Goal: Information Seeking & Learning: Learn about a topic

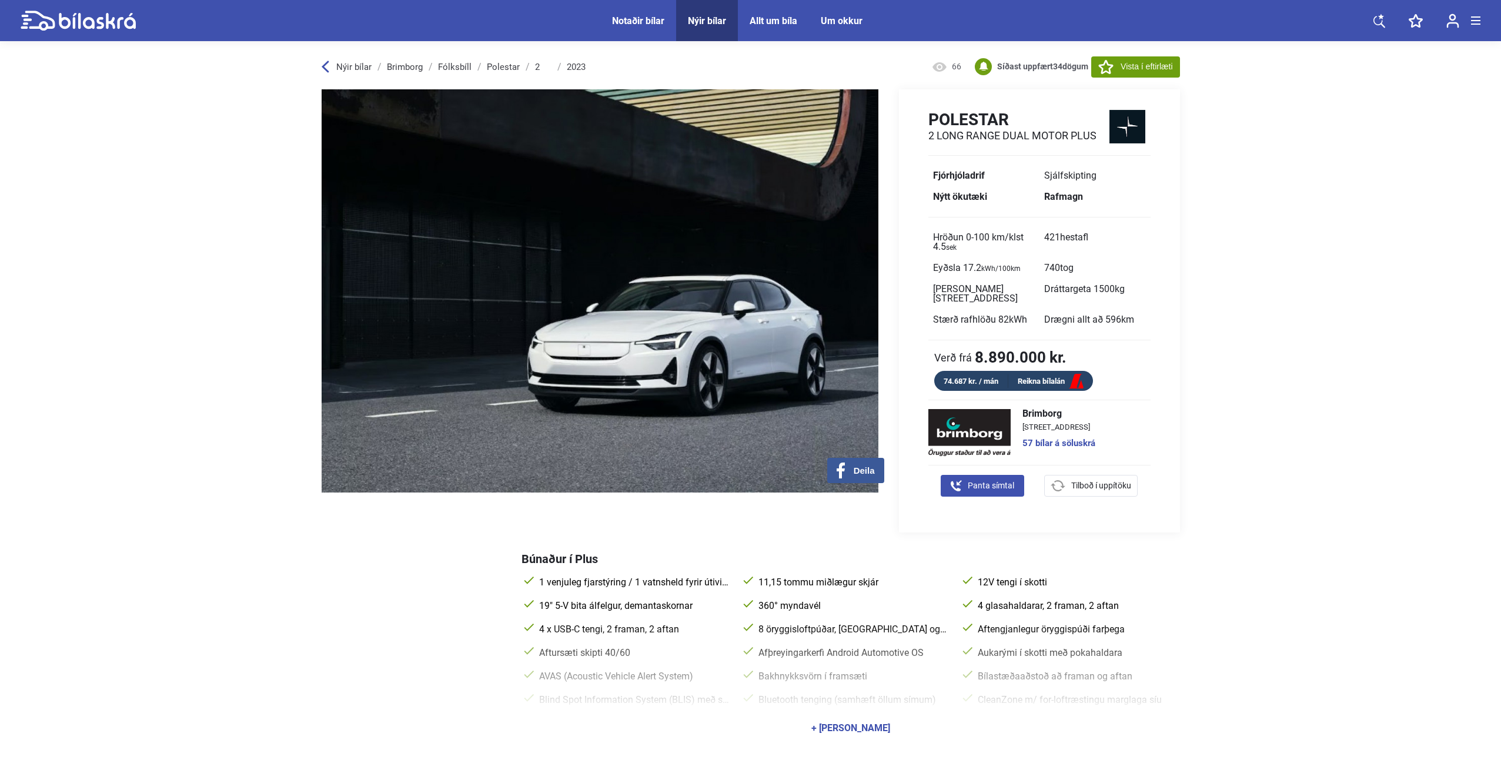
click at [97, 19] on icon at bounding box center [78, 21] width 115 height 21
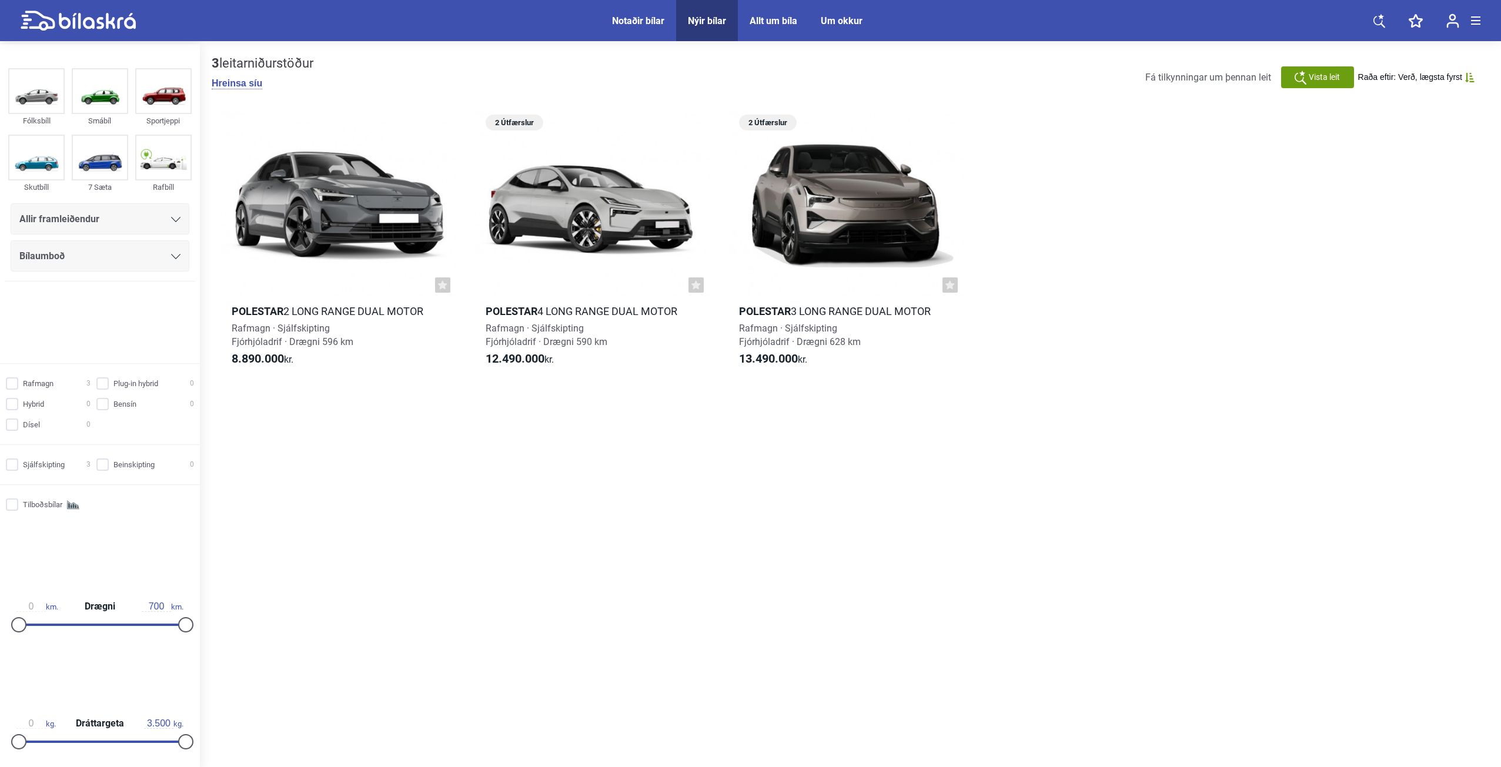
click at [125, 225] on div "Allir framleiðendur" at bounding box center [99, 219] width 161 height 16
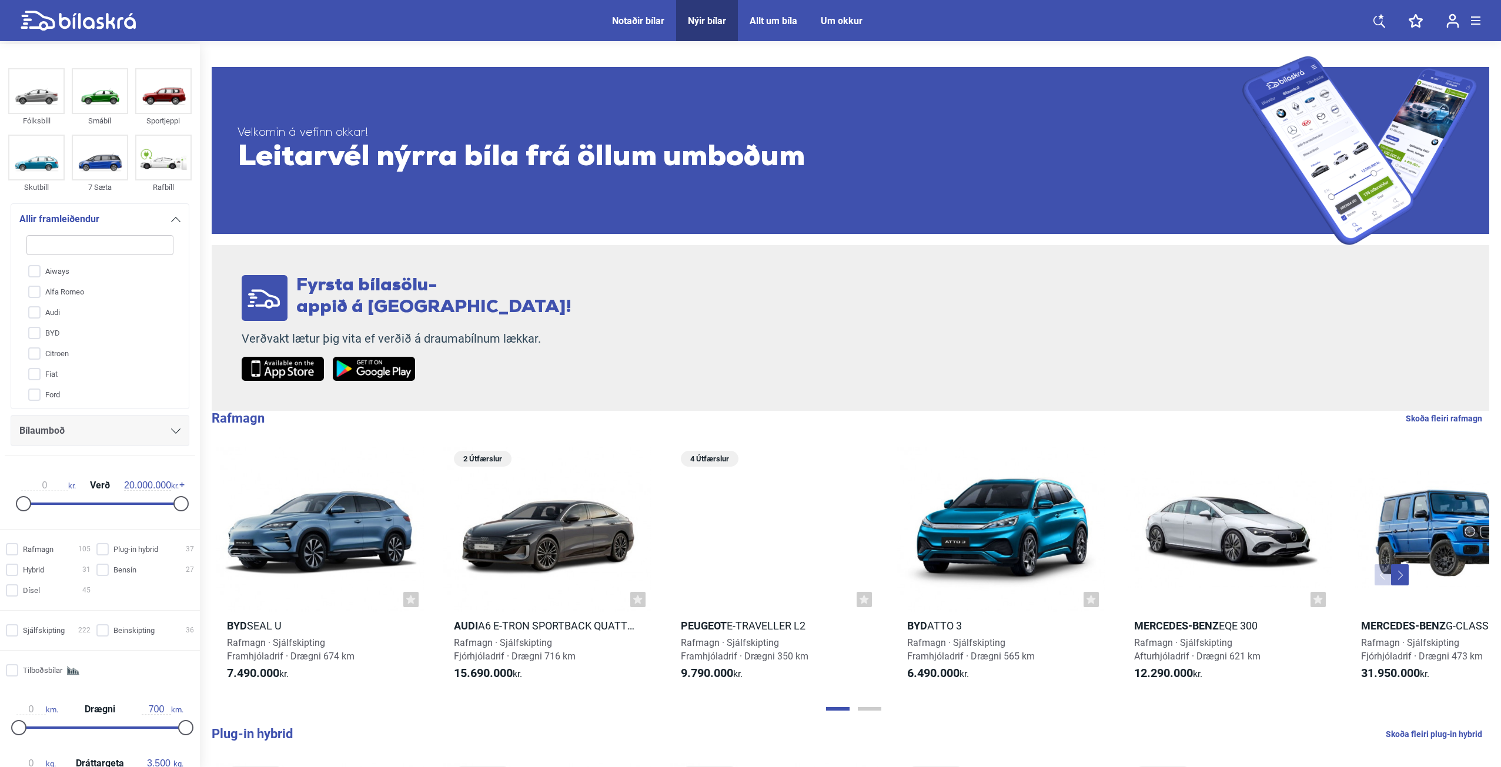
type input "s"
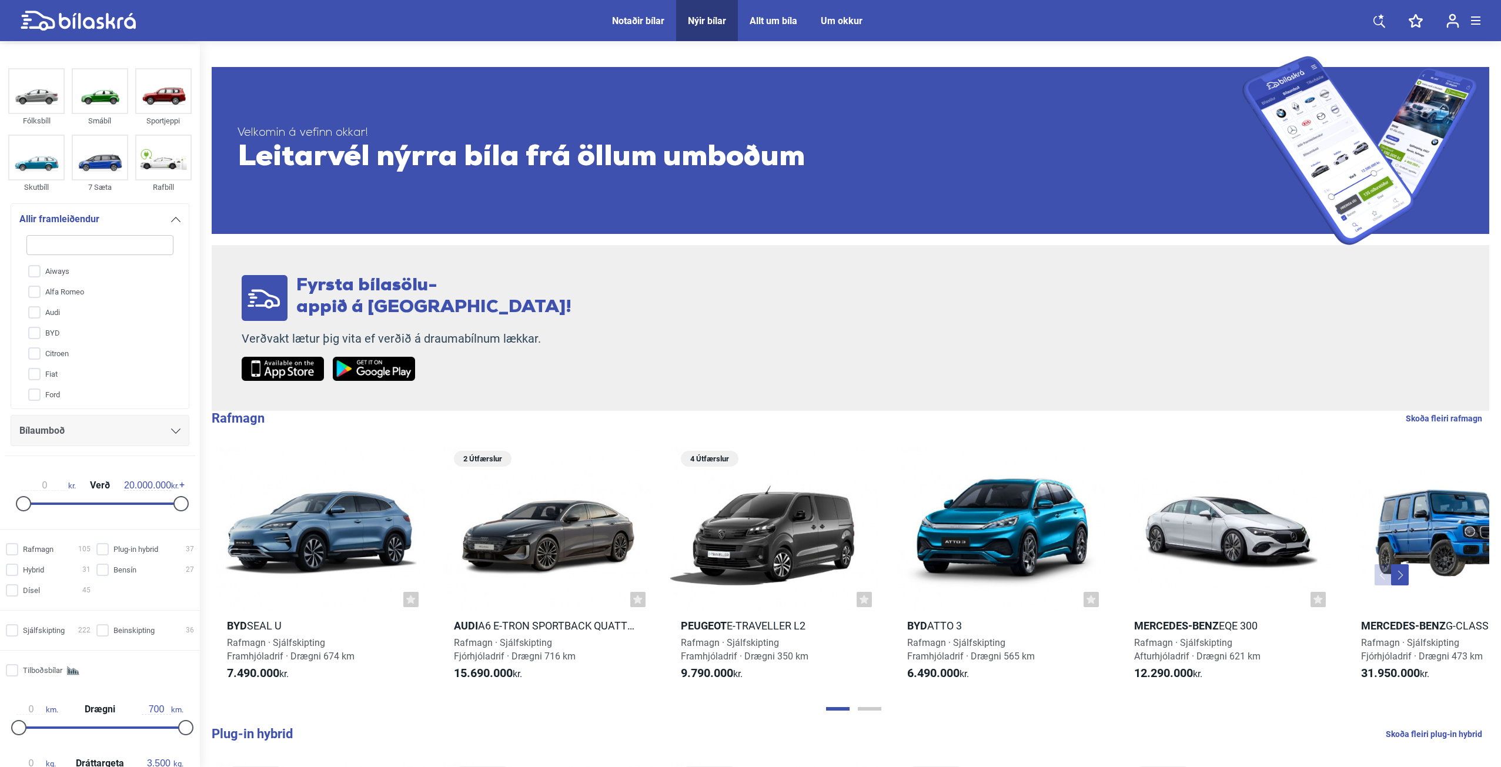
checkbox input "false"
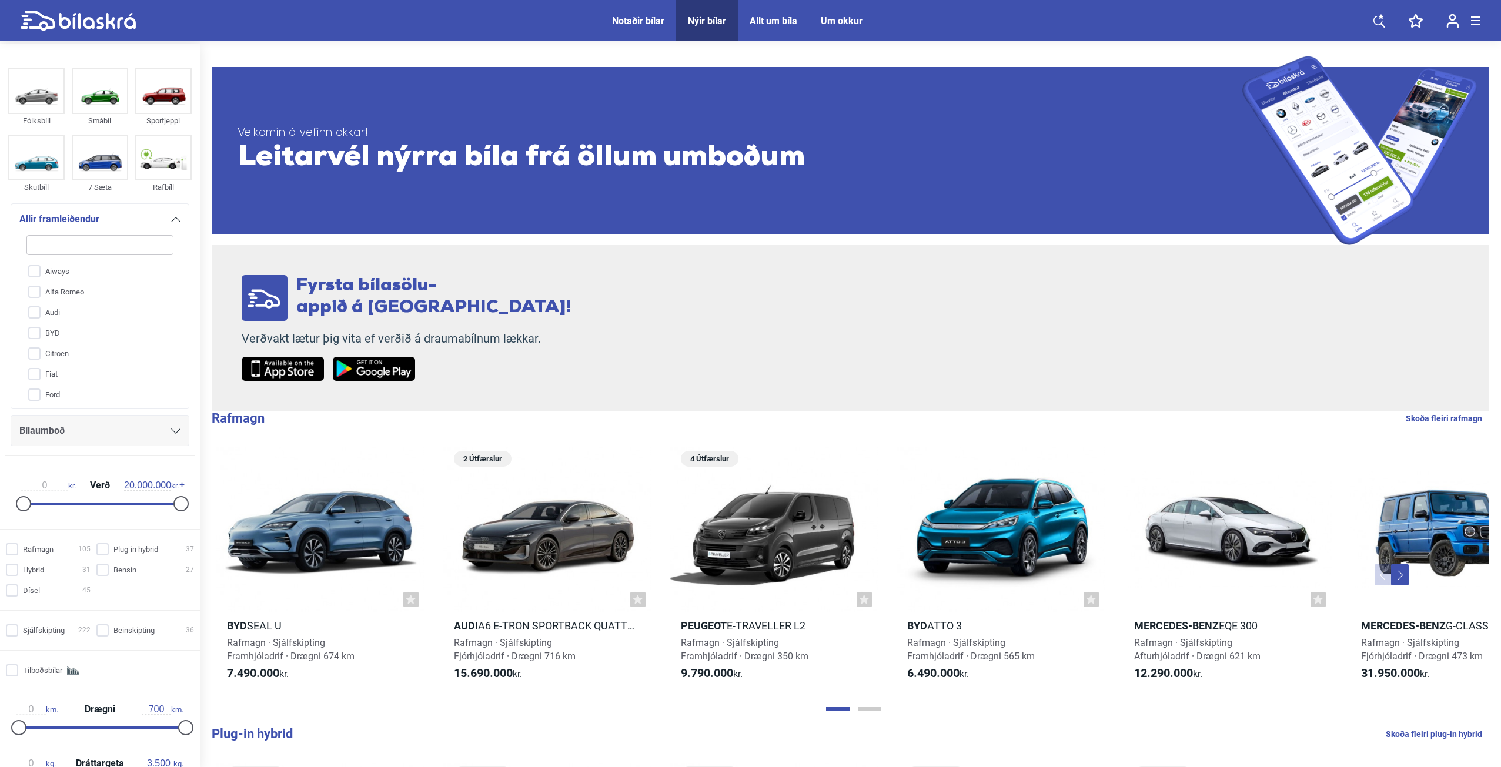
checkbox input "false"
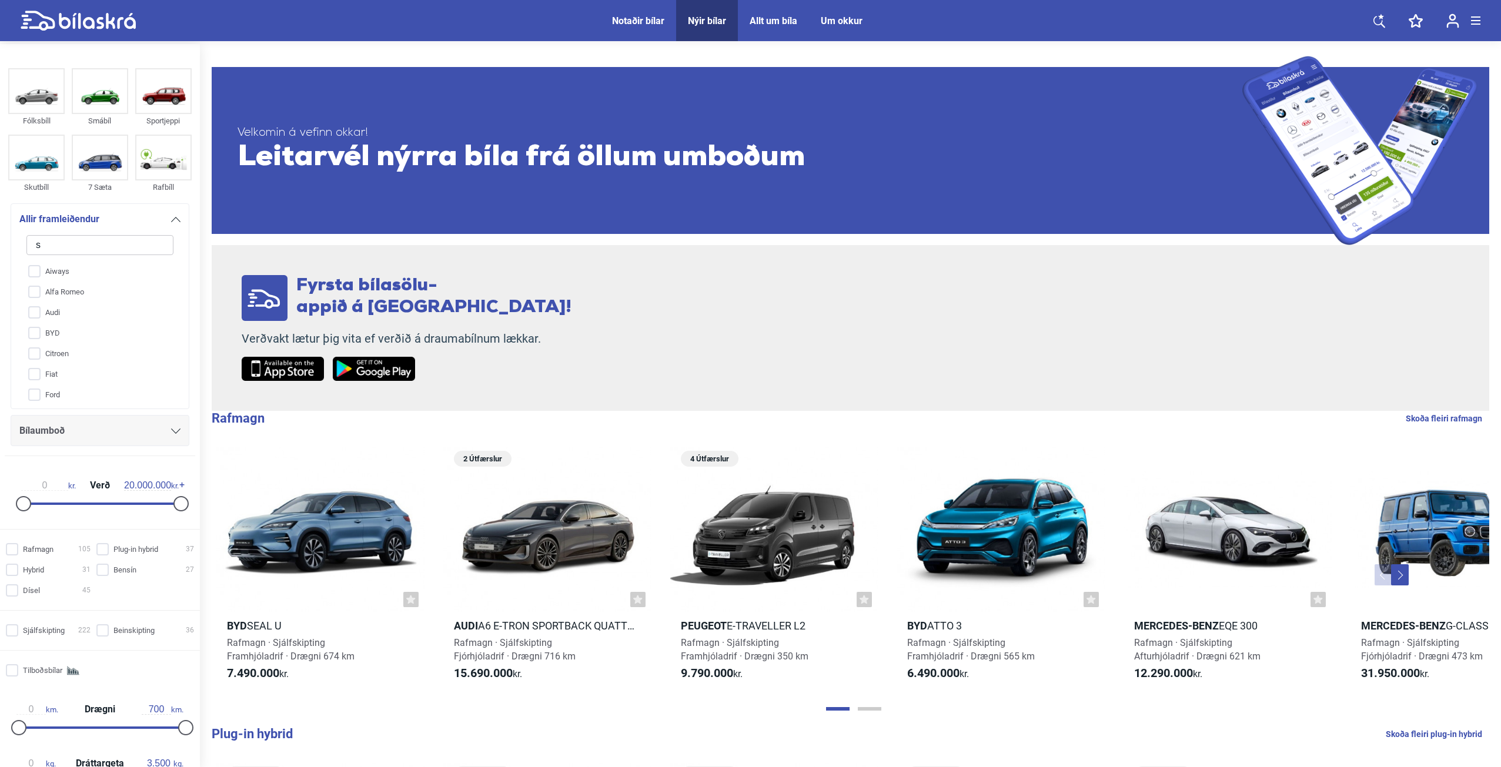
checkbox input "false"
type input "sk"
checkbox input "false"
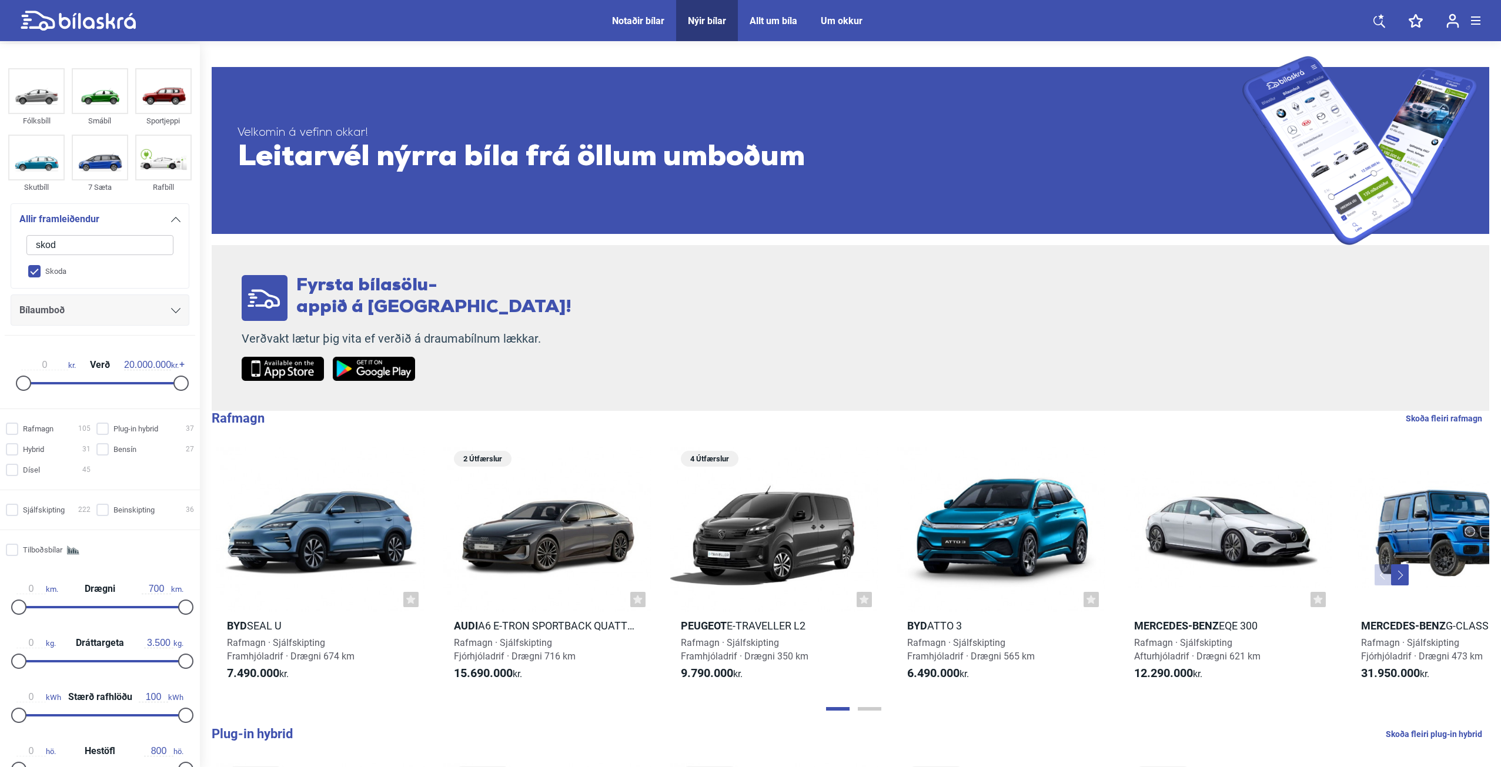
type input "skoda"
checkbox input "true"
checkbox input "false"
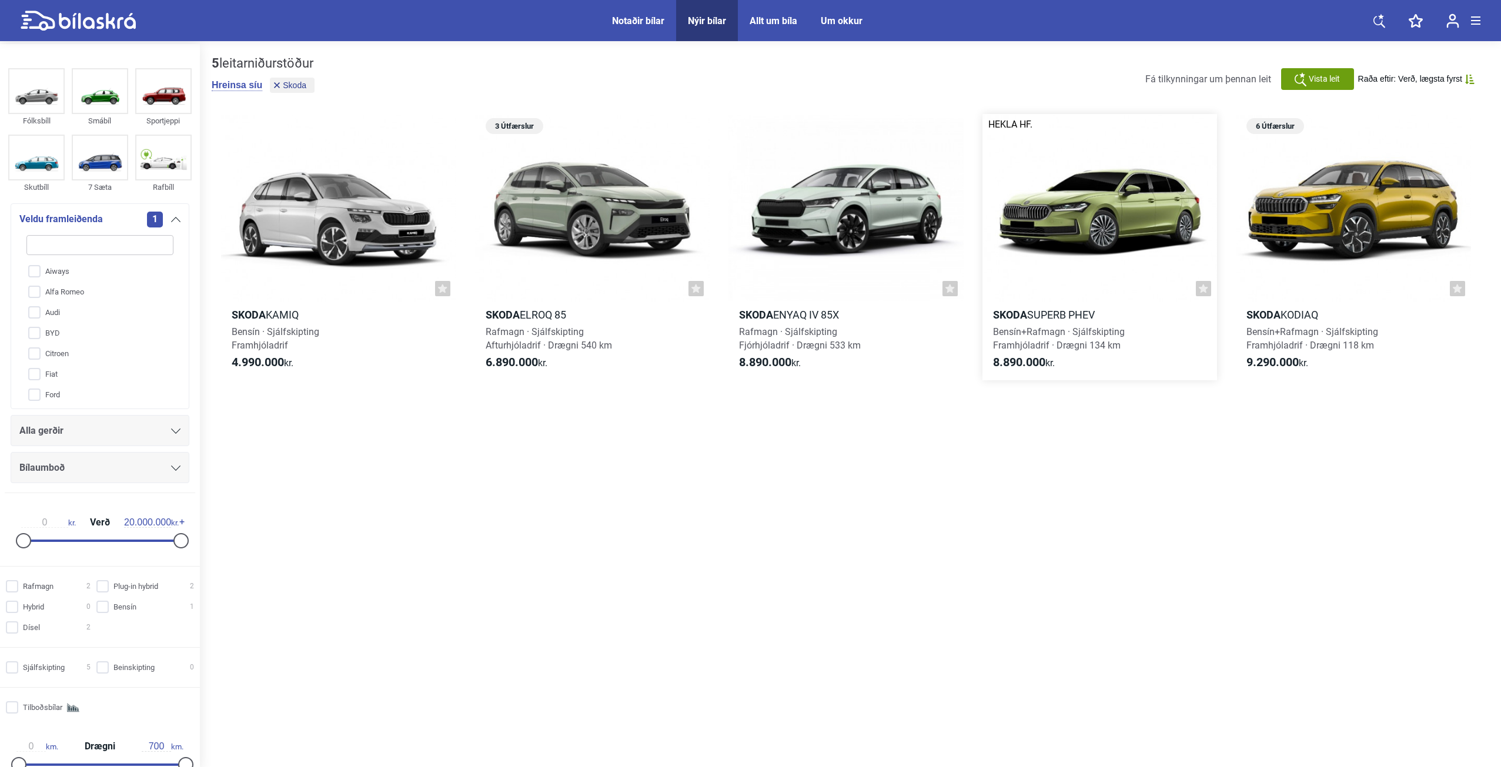
click at [1101, 227] on div at bounding box center [1099, 208] width 235 height 188
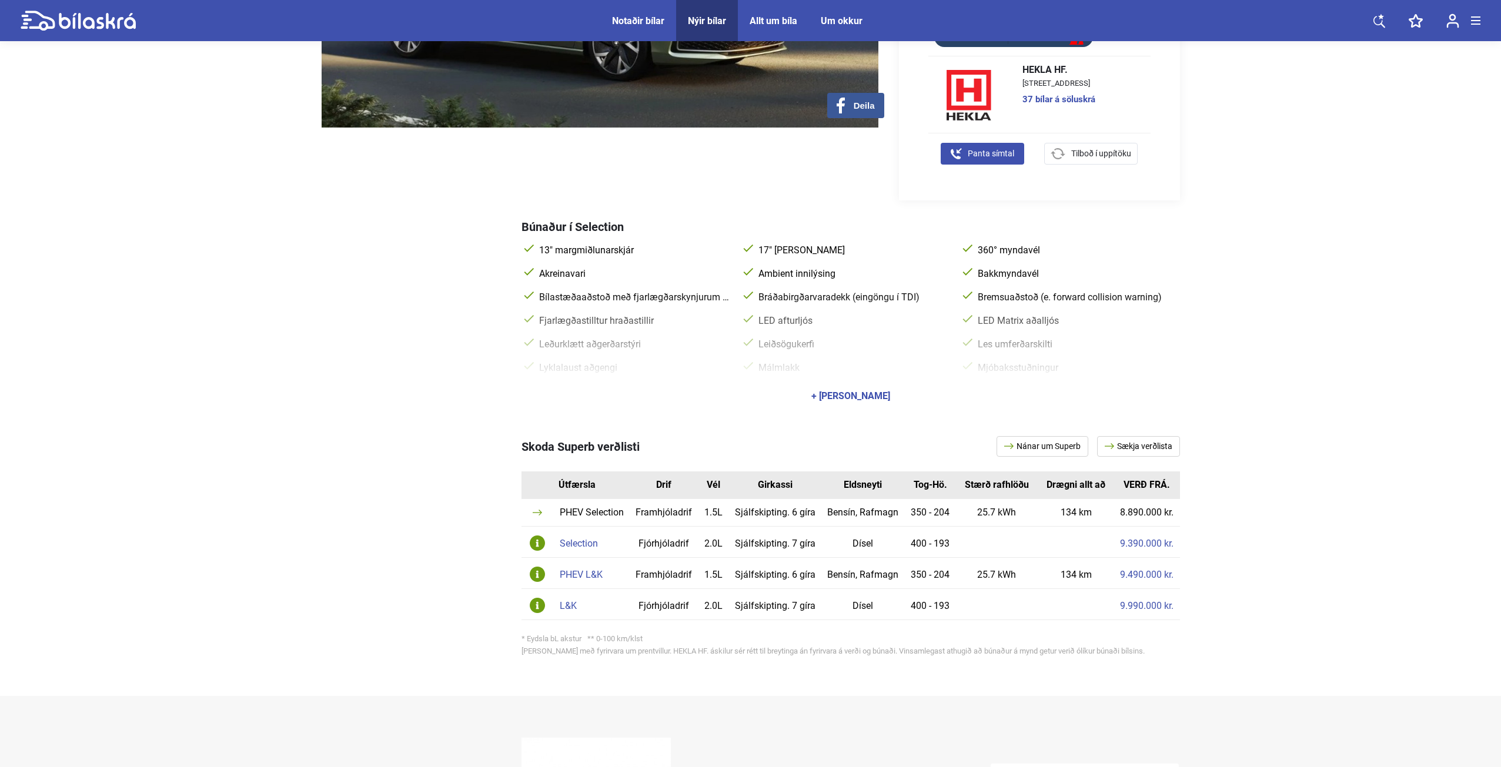
scroll to position [434, 0]
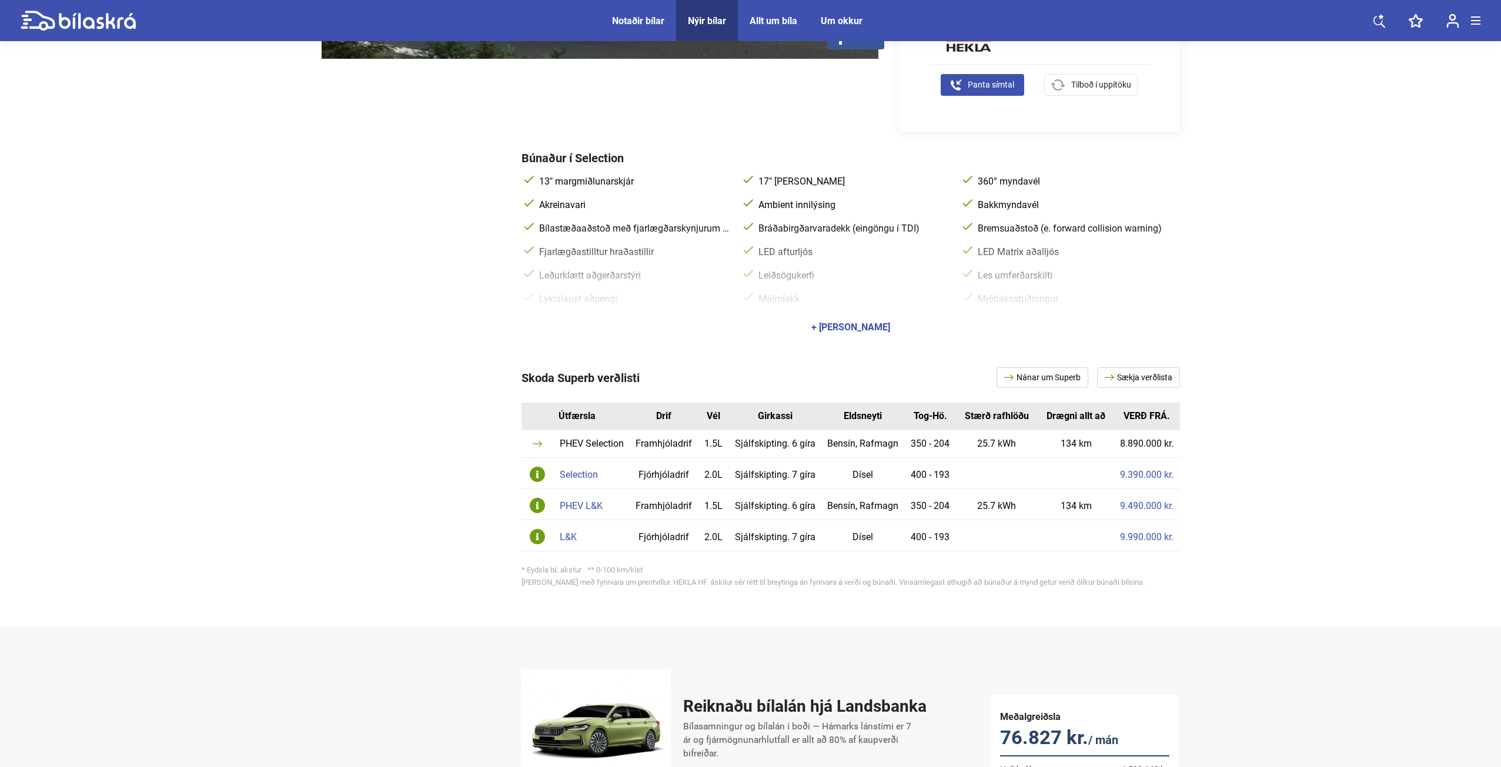
click at [829, 323] on div "+ [PERSON_NAME]" at bounding box center [850, 327] width 79 height 9
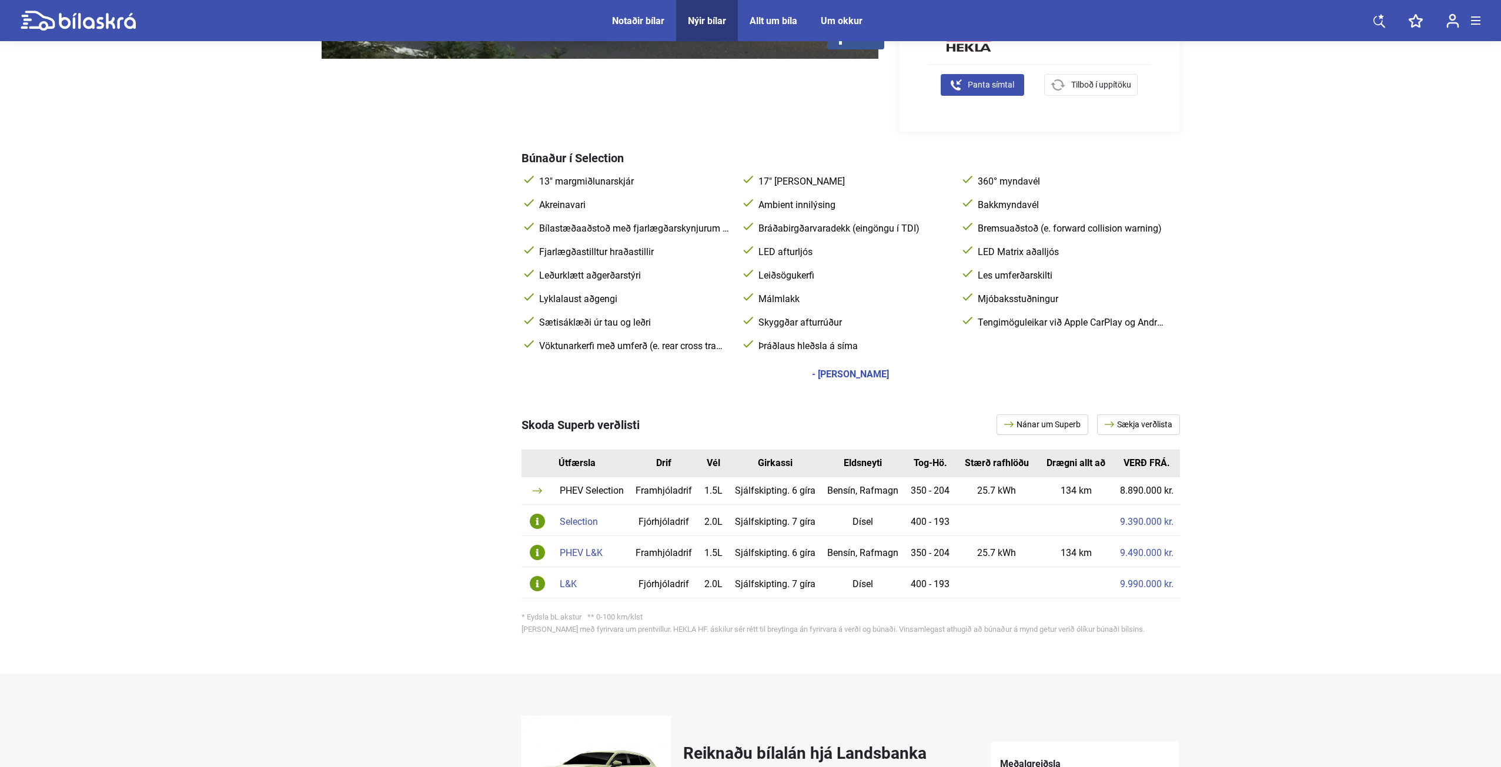
click at [1125, 426] on link "Sækja verðlista" at bounding box center [1138, 424] width 83 height 21
click at [270, 219] on div "Nýir bílar HEKLA HF. [GEOGRAPHIC_DATA] [GEOGRAPHIC_DATA] Superb 2024 68 Síðast …" at bounding box center [750, 633] width 1501 height 2046
